Goal: Task Accomplishment & Management: Manage account settings

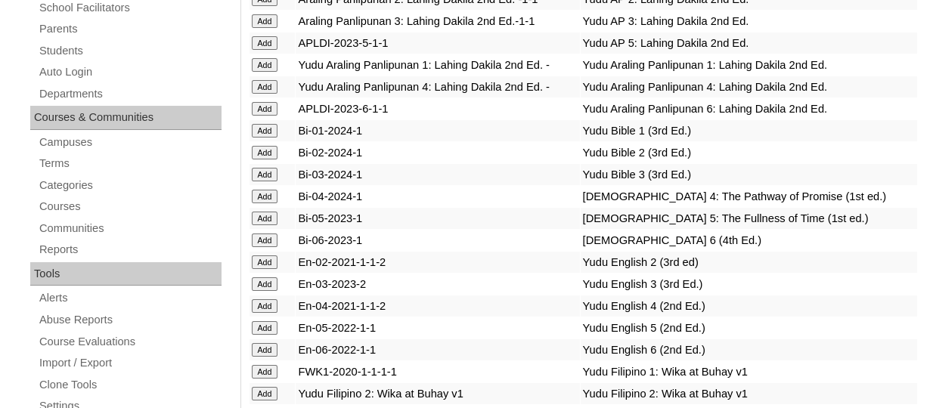
scroll to position [4060, 0]
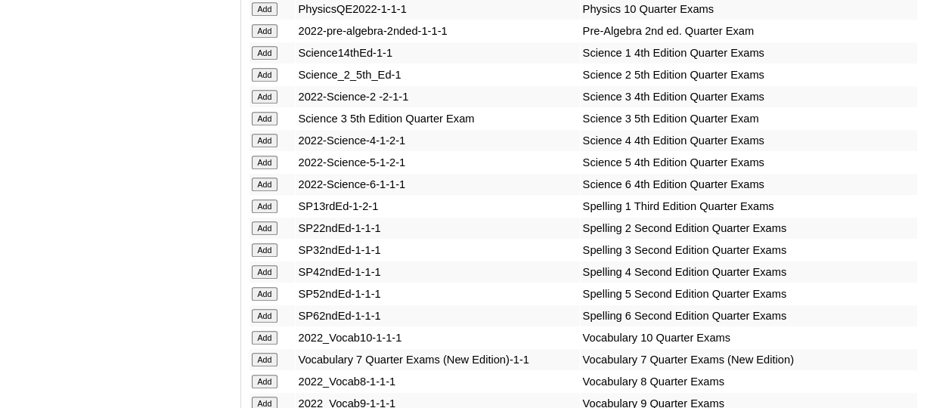
scroll to position [6364, 0]
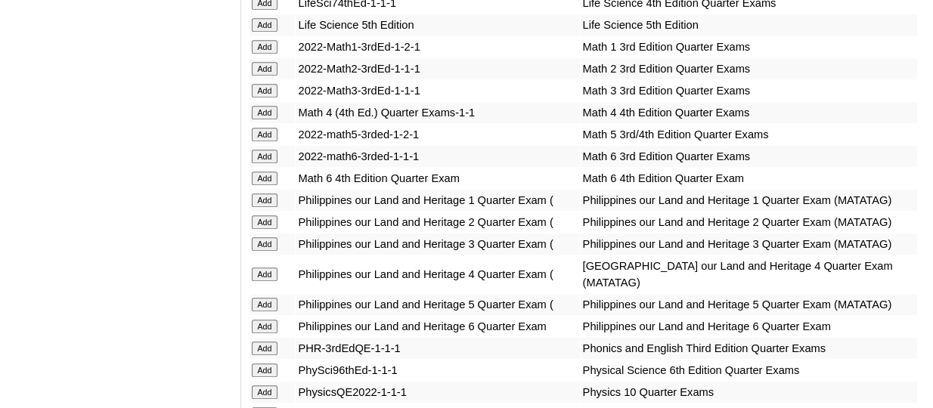
scroll to position [5898, 0]
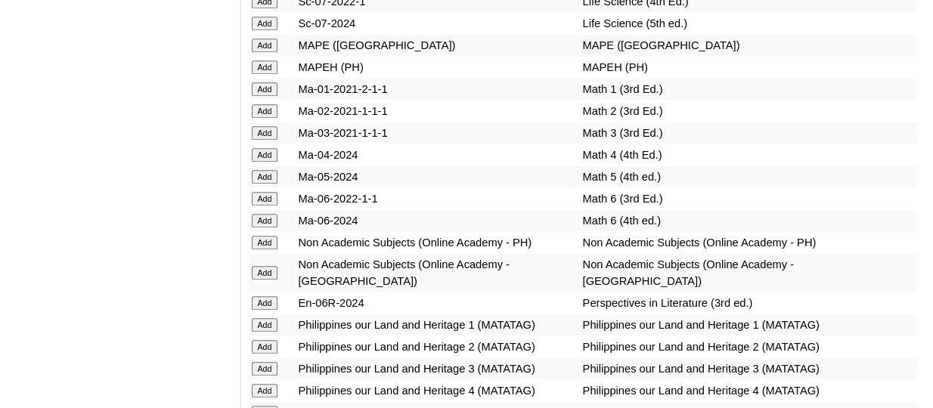
click at [274, 96] on input "Add" at bounding box center [265, 89] width 26 height 14
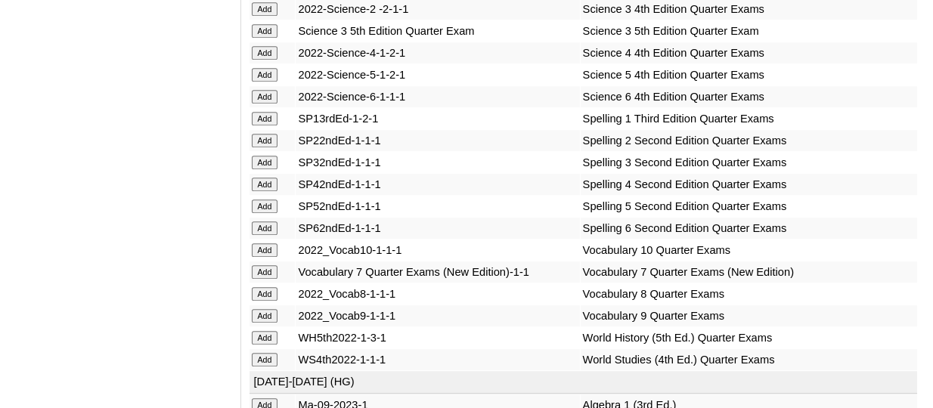
scroll to position [6583, 0]
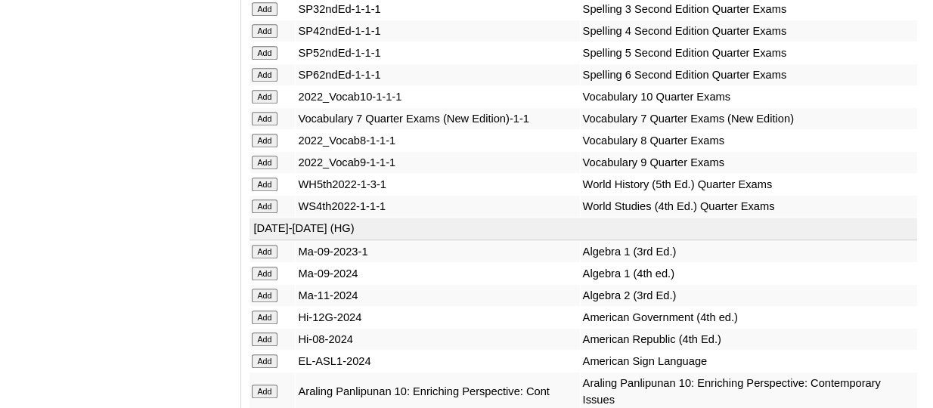
scroll to position [6802, 0]
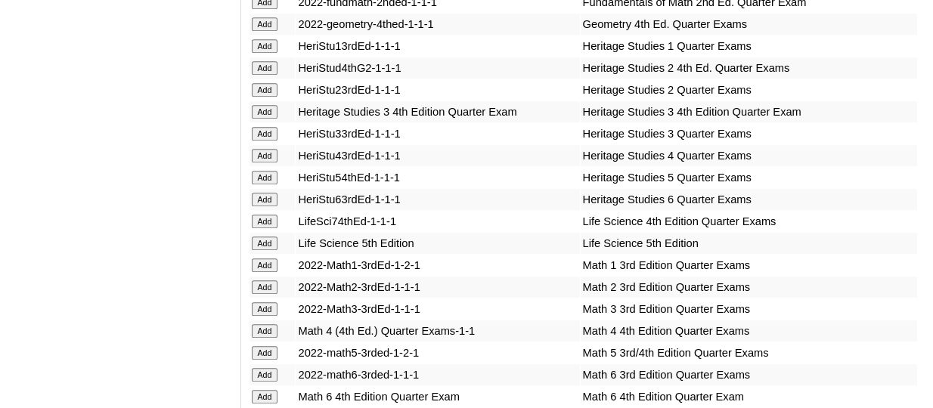
scroll to position [5570, 0]
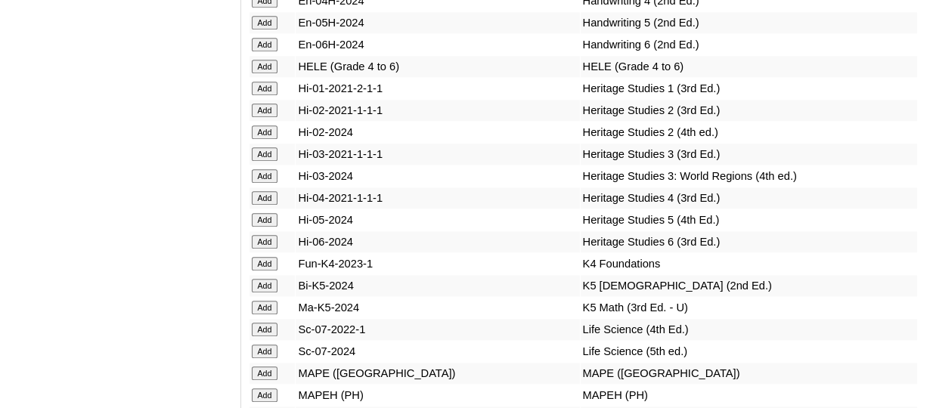
click at [268, 95] on input "Add" at bounding box center [265, 89] width 26 height 14
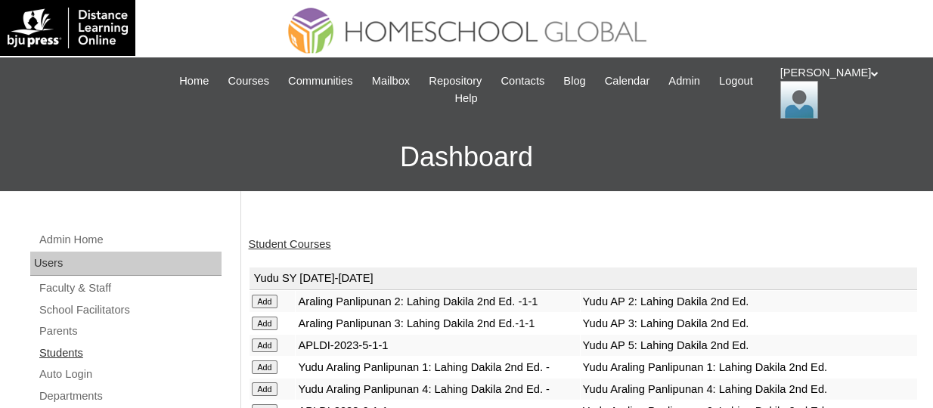
click at [68, 344] on link "Students" at bounding box center [130, 353] width 184 height 19
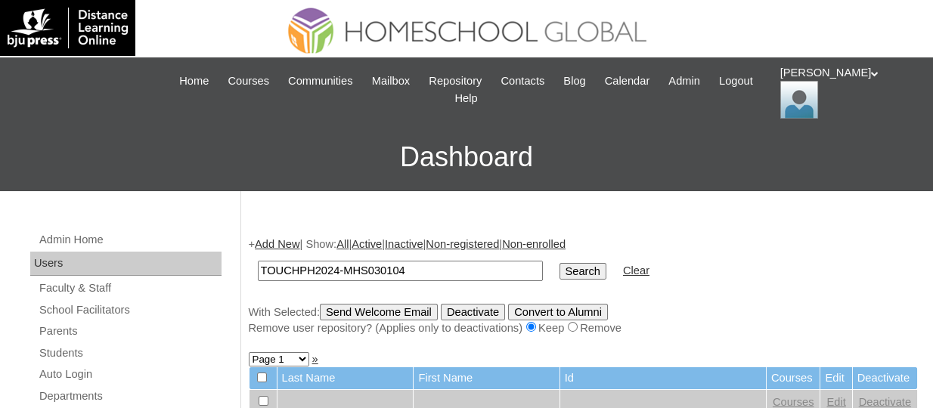
type input "TOUCHPH2024-MHS030104"
click at [560, 263] on input "Search" at bounding box center [583, 271] width 47 height 17
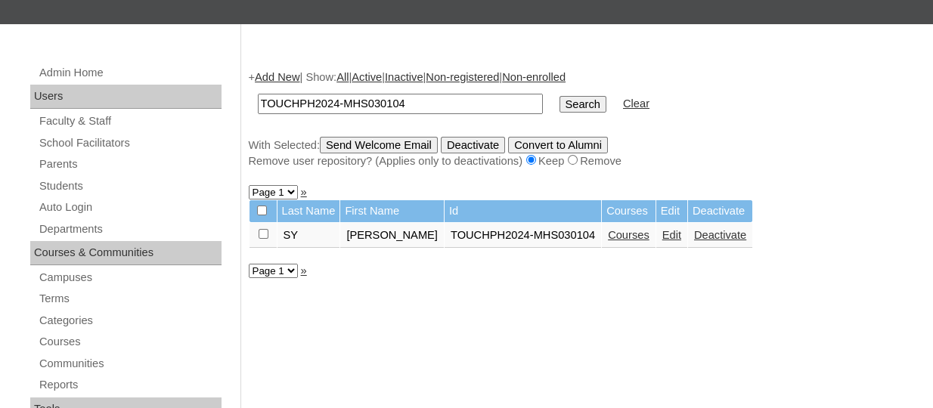
scroll to position [303, 0]
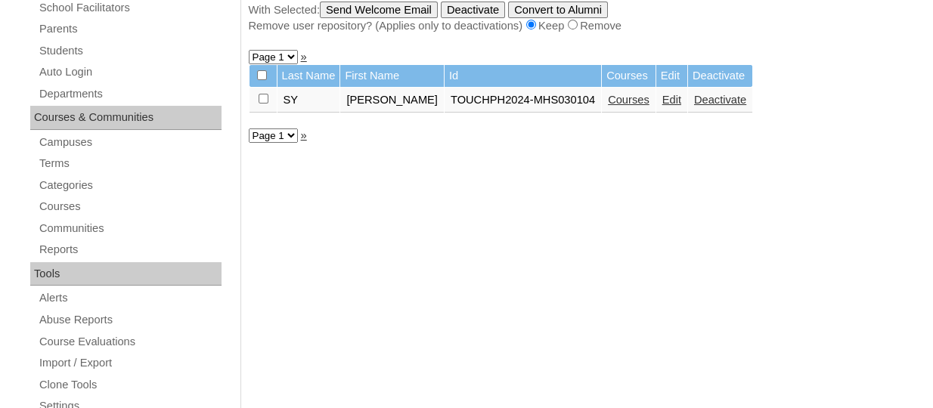
click at [663, 106] on link "Edit" at bounding box center [672, 100] width 19 height 12
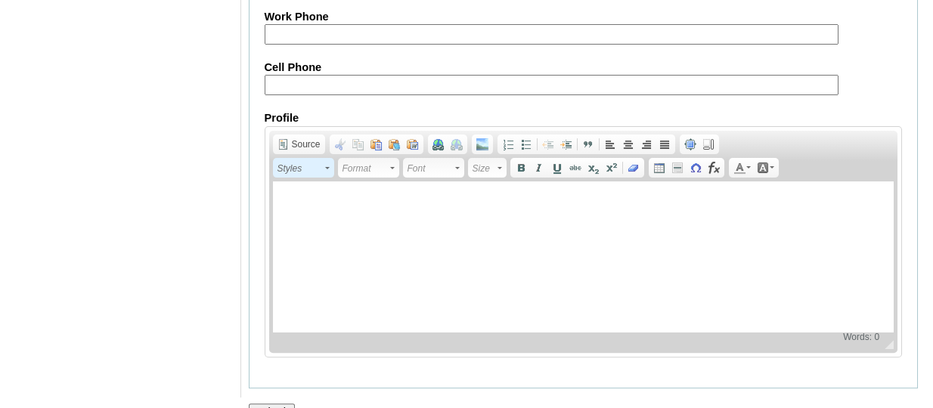
scroll to position [1934, 0]
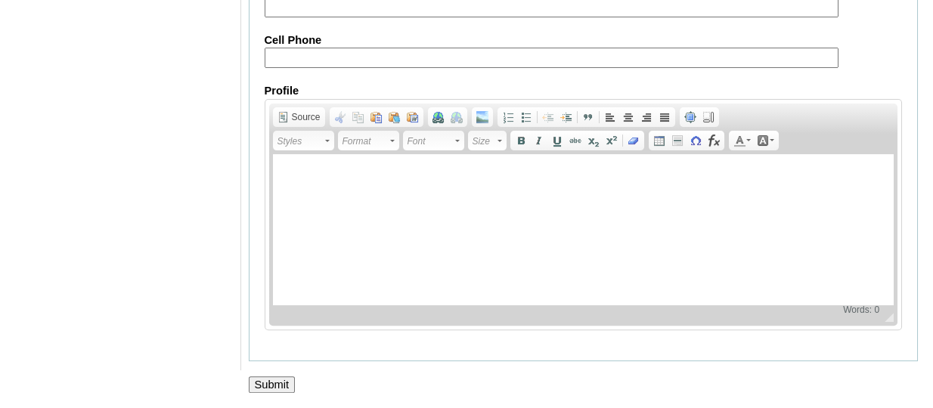
click at [279, 383] on input "Submit" at bounding box center [272, 385] width 47 height 17
